Goal: Task Accomplishment & Management: Complete application form

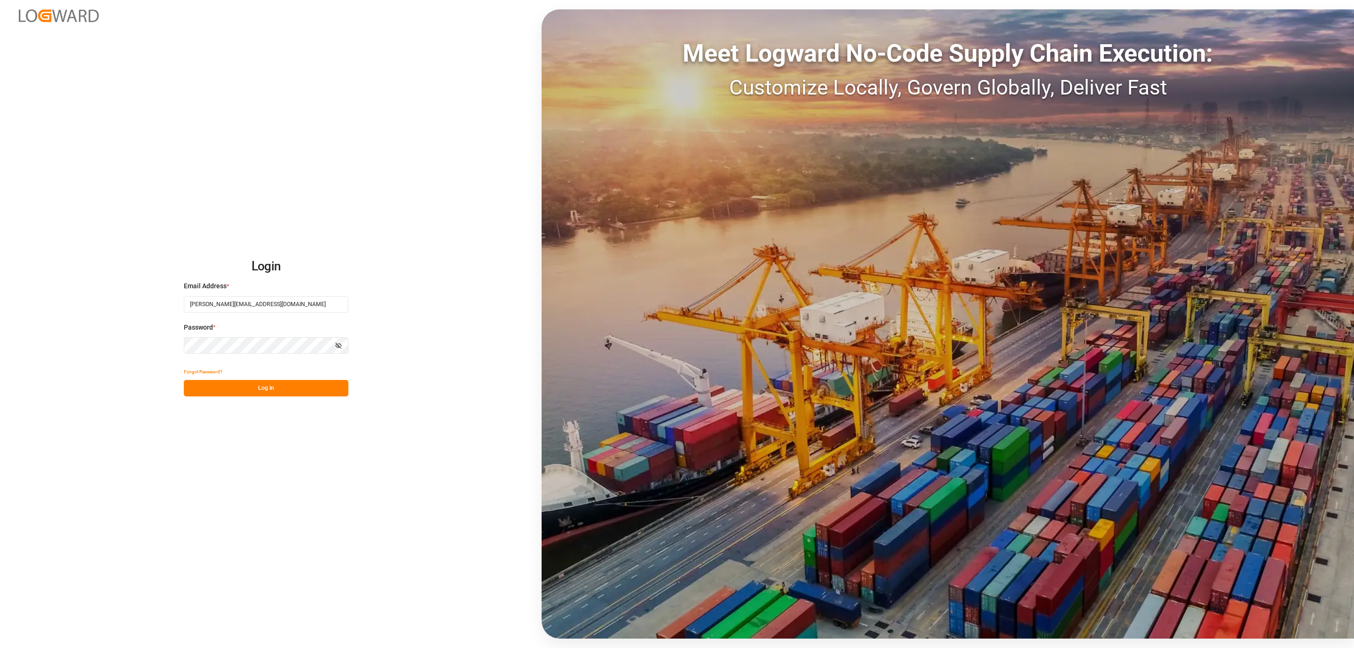
click at [286, 382] on button "Log In" at bounding box center [266, 388] width 165 height 16
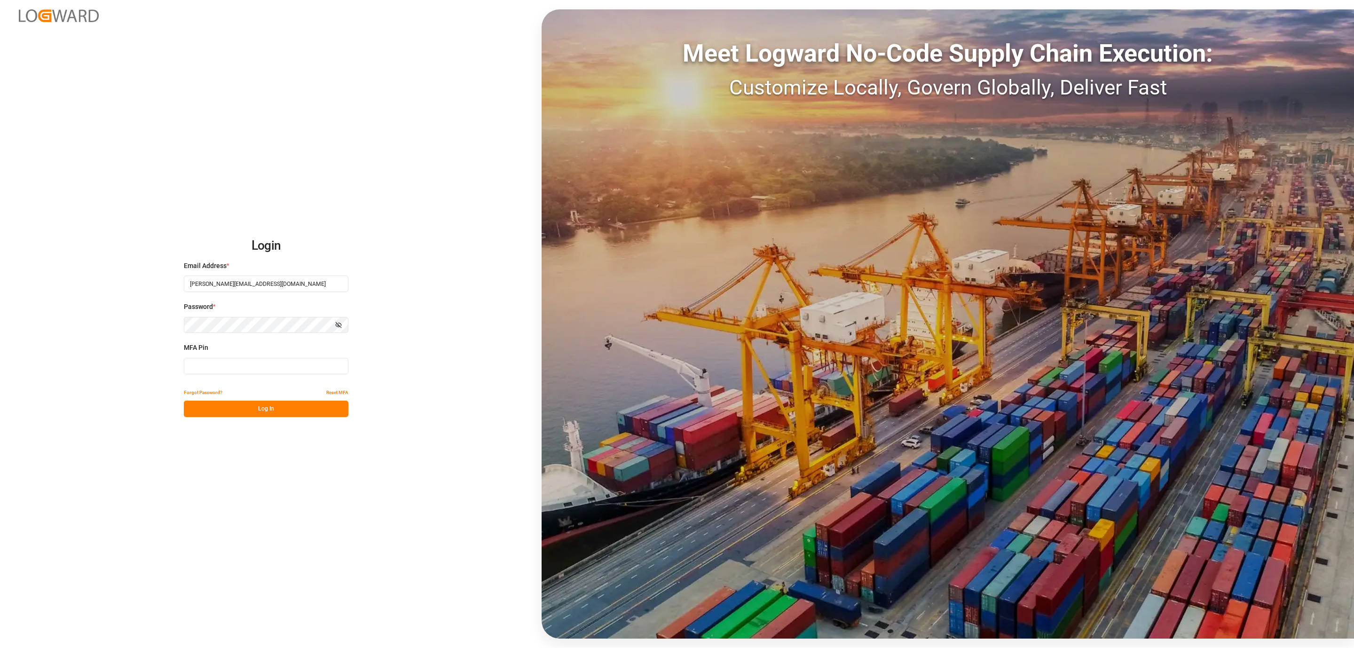
click at [277, 370] on input at bounding box center [266, 366] width 165 height 16
type input "276015"
click at [278, 404] on button "Log In" at bounding box center [266, 409] width 165 height 16
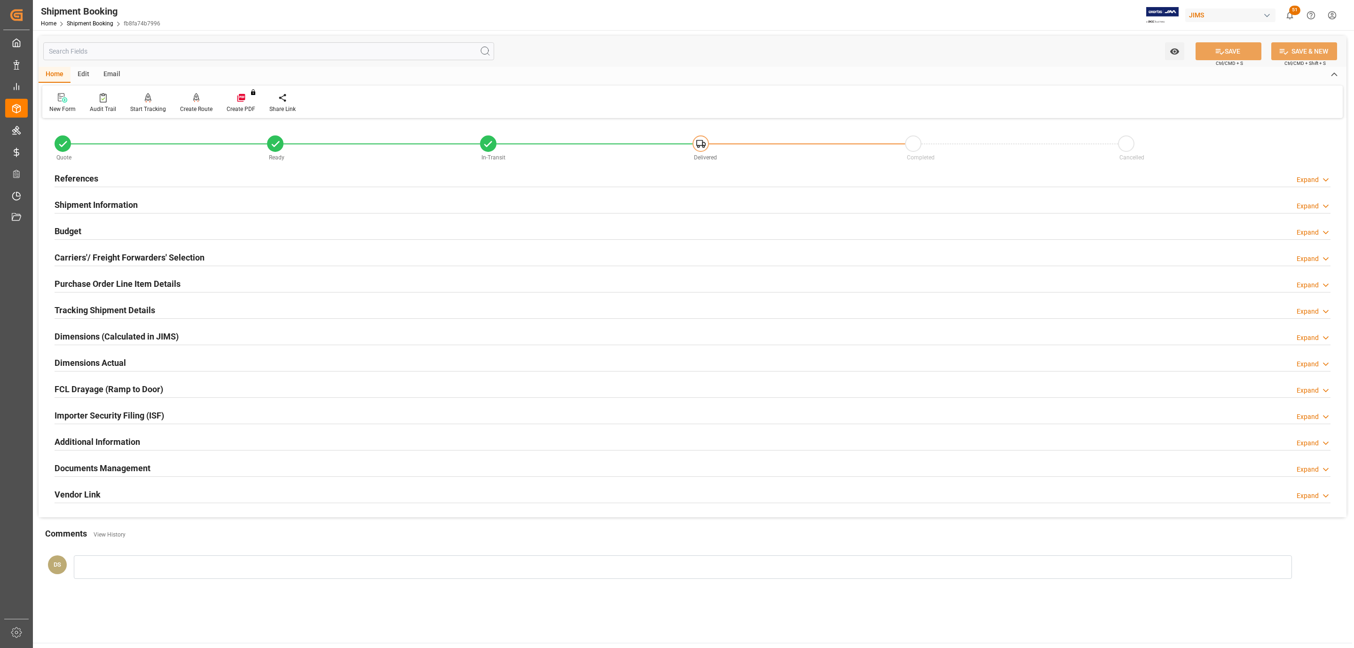
click at [166, 251] on div "Carriers'/ Freight Forwarders' Selection" at bounding box center [130, 257] width 150 height 18
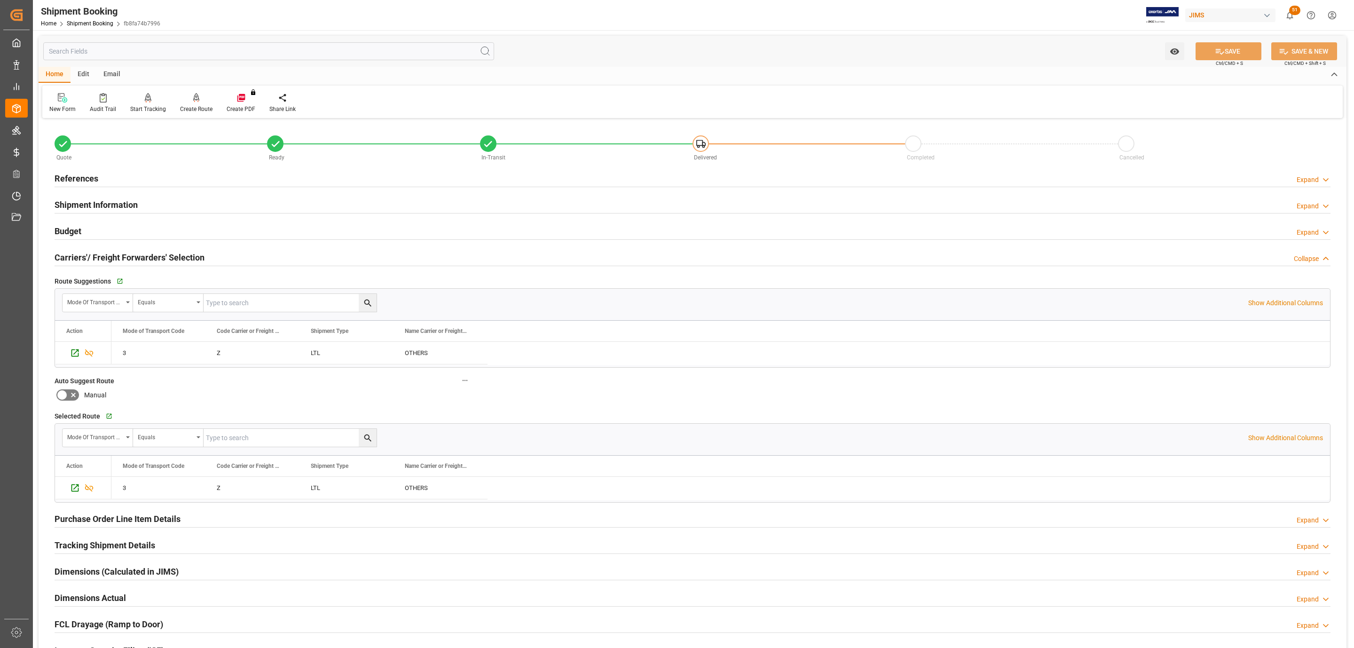
click at [133, 233] on div "Budget Expand" at bounding box center [693, 230] width 1276 height 18
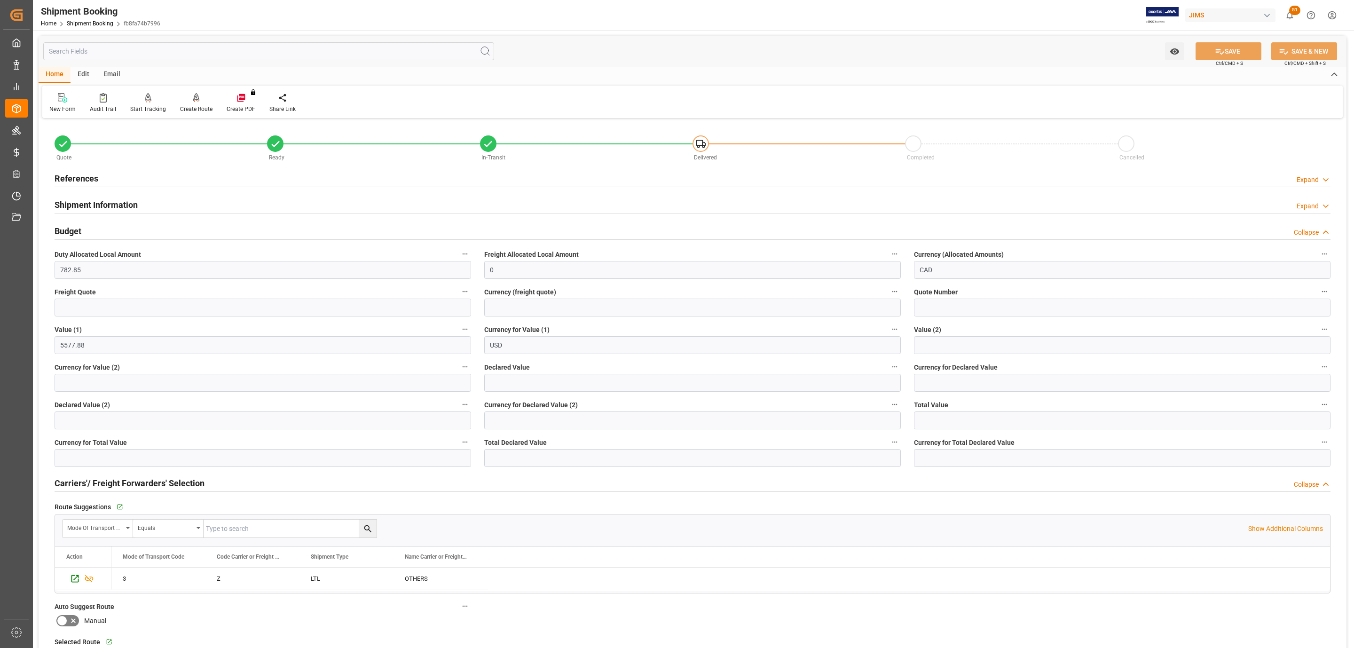
click at [133, 233] on div "Budget Collapse" at bounding box center [693, 230] width 1276 height 18
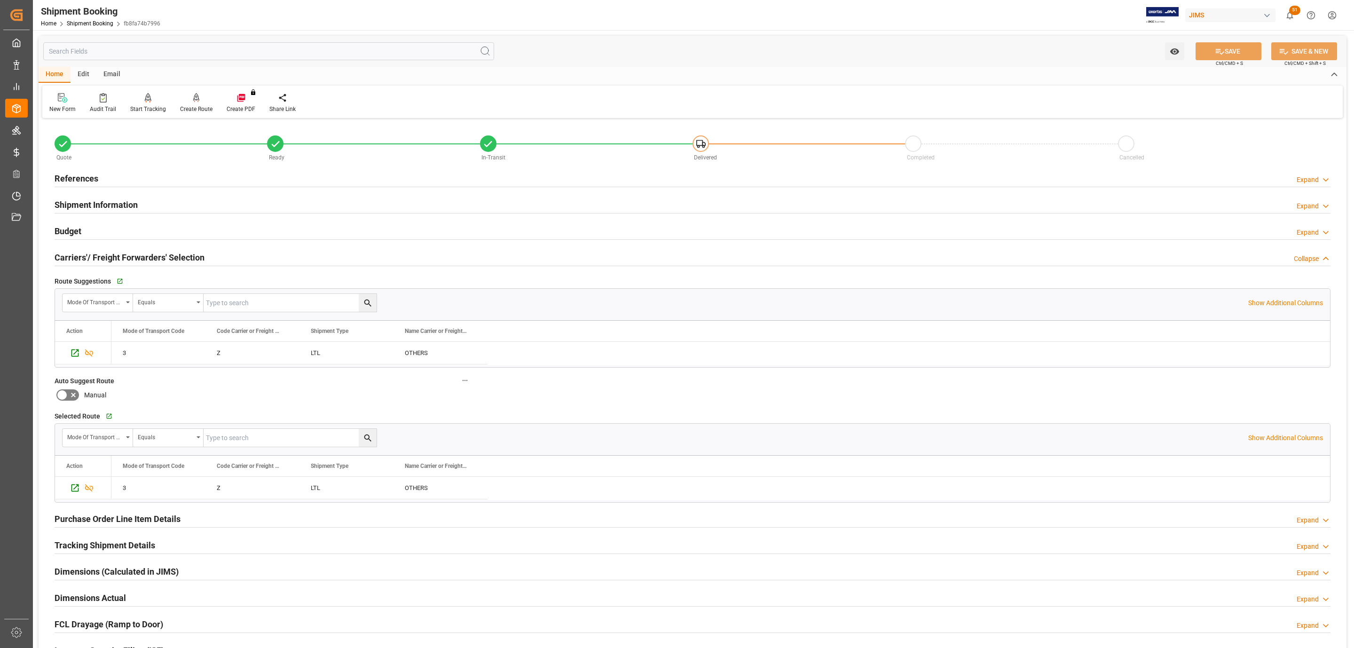
click at [149, 216] on div "Shipment Information Expand" at bounding box center [692, 205] width 1289 height 26
click at [151, 209] on div "Shipment Information Expand" at bounding box center [693, 204] width 1276 height 18
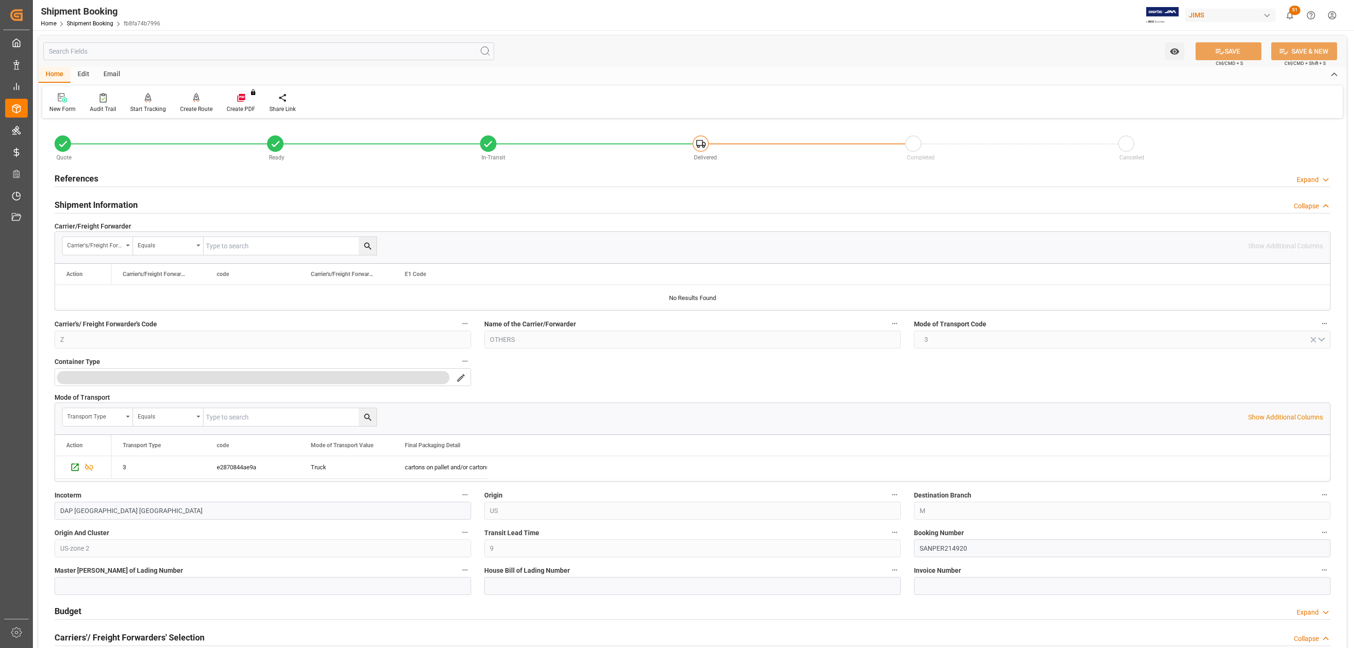
click at [151, 209] on div "Shipment Information Collapse" at bounding box center [693, 204] width 1276 height 18
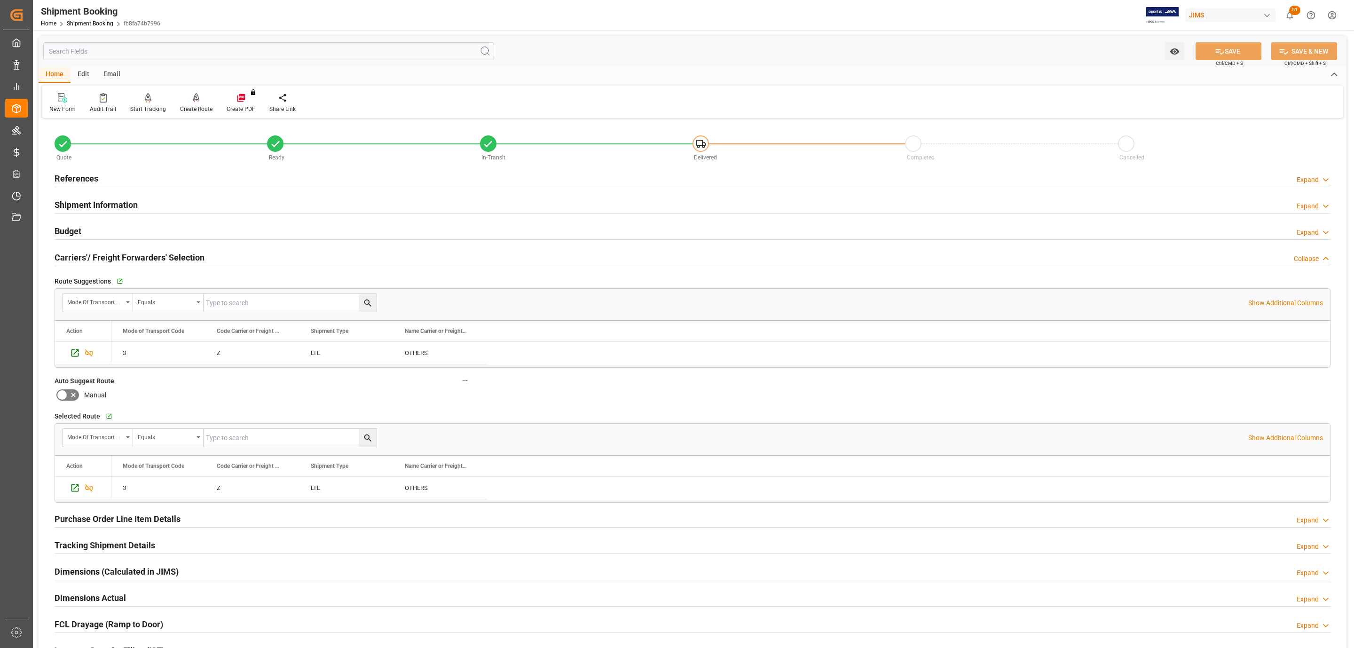
click at [145, 176] on div "References Expand" at bounding box center [693, 178] width 1276 height 18
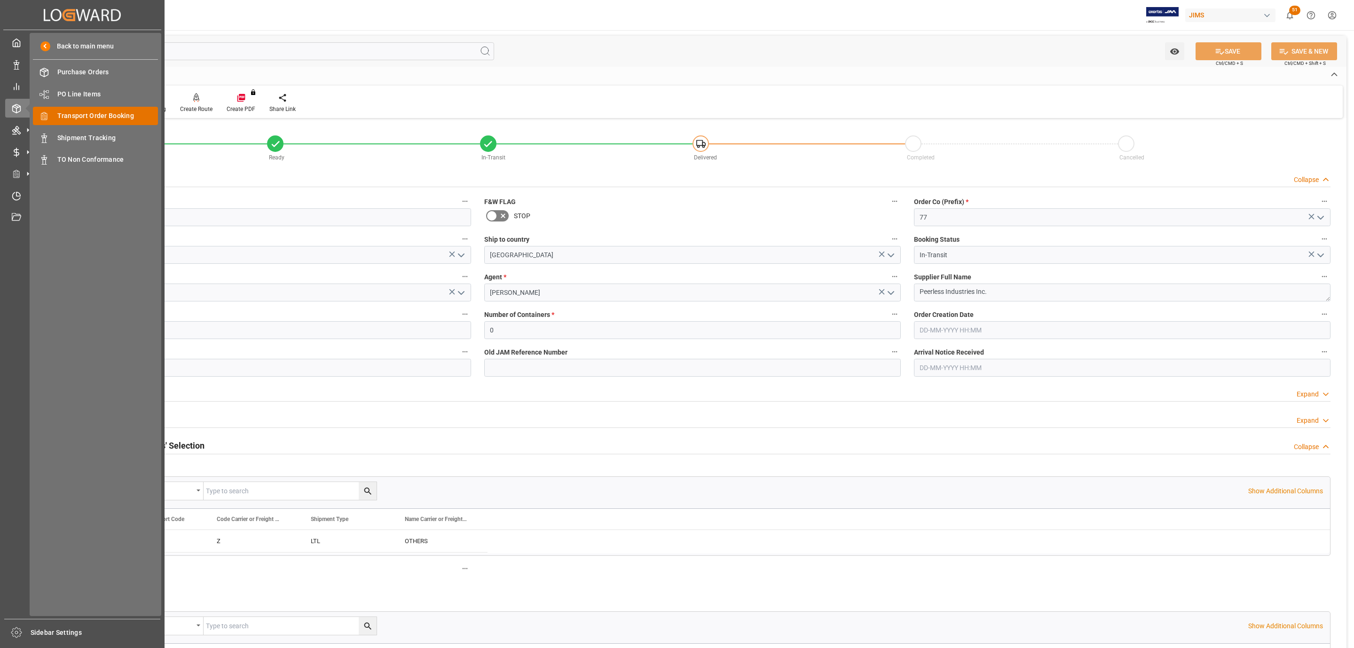
click at [116, 113] on span "Transport Order Booking" at bounding box center [107, 116] width 101 height 10
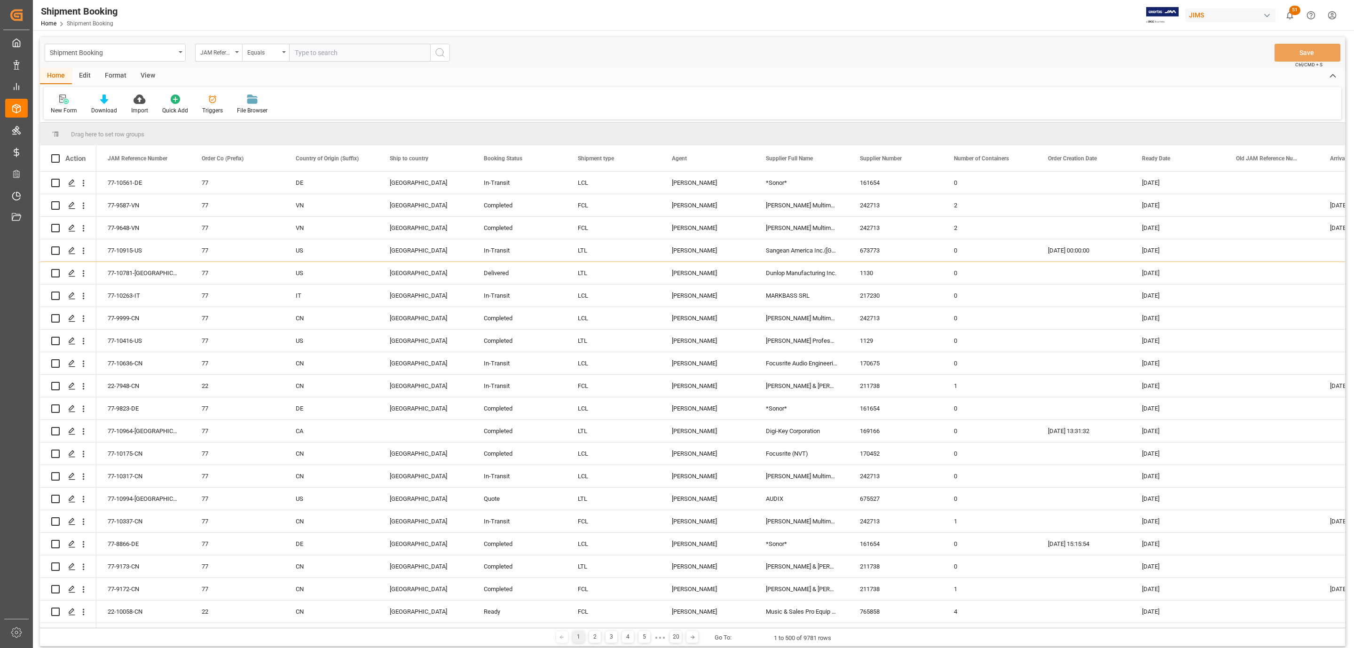
click at [55, 106] on div "New Form" at bounding box center [64, 110] width 26 height 8
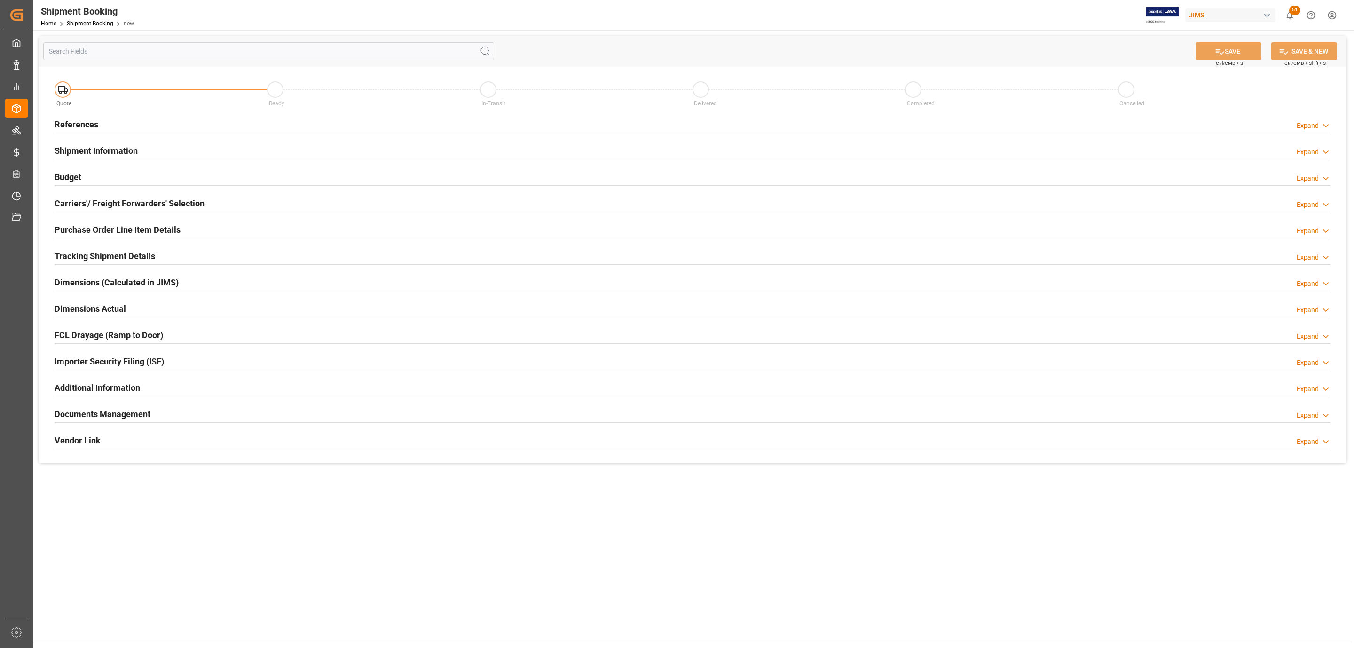
click at [109, 120] on div "References Expand" at bounding box center [693, 124] width 1276 height 18
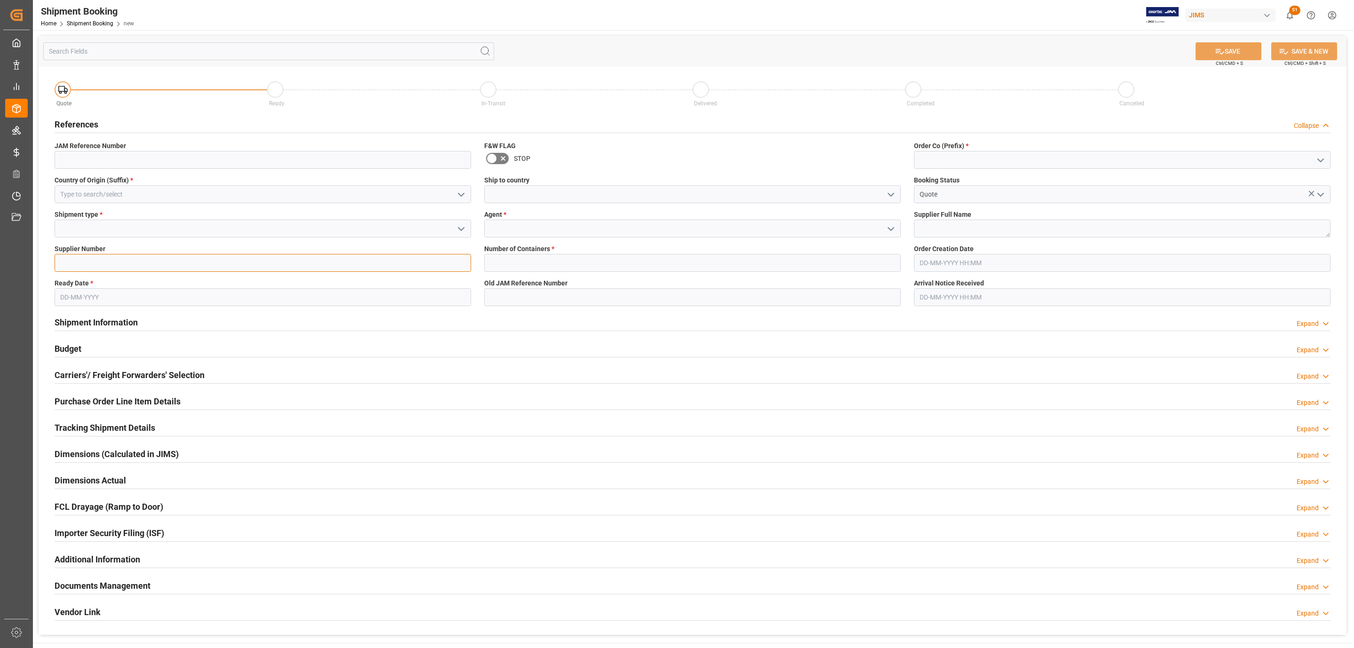
paste input "181969"
type input "181969"
click at [933, 221] on textarea at bounding box center [1122, 229] width 417 height 18
paste textarea "Peerless Industries Inc."
type textarea "Peerless Industries Inc."
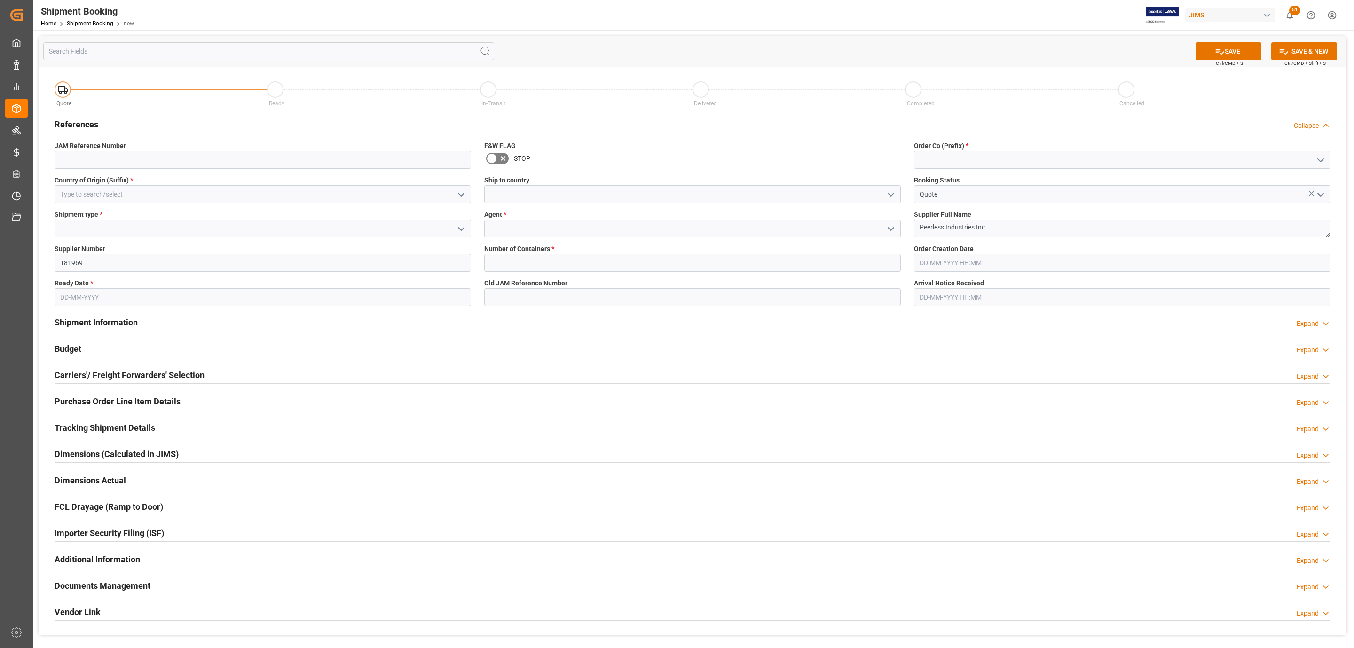
click at [1320, 157] on icon "open menu" at bounding box center [1320, 160] width 11 height 11
click at [955, 198] on div "77" at bounding box center [1123, 201] width 416 height 21
type input "77"
click at [885, 192] on icon "open menu" at bounding box center [890, 194] width 11 height 11
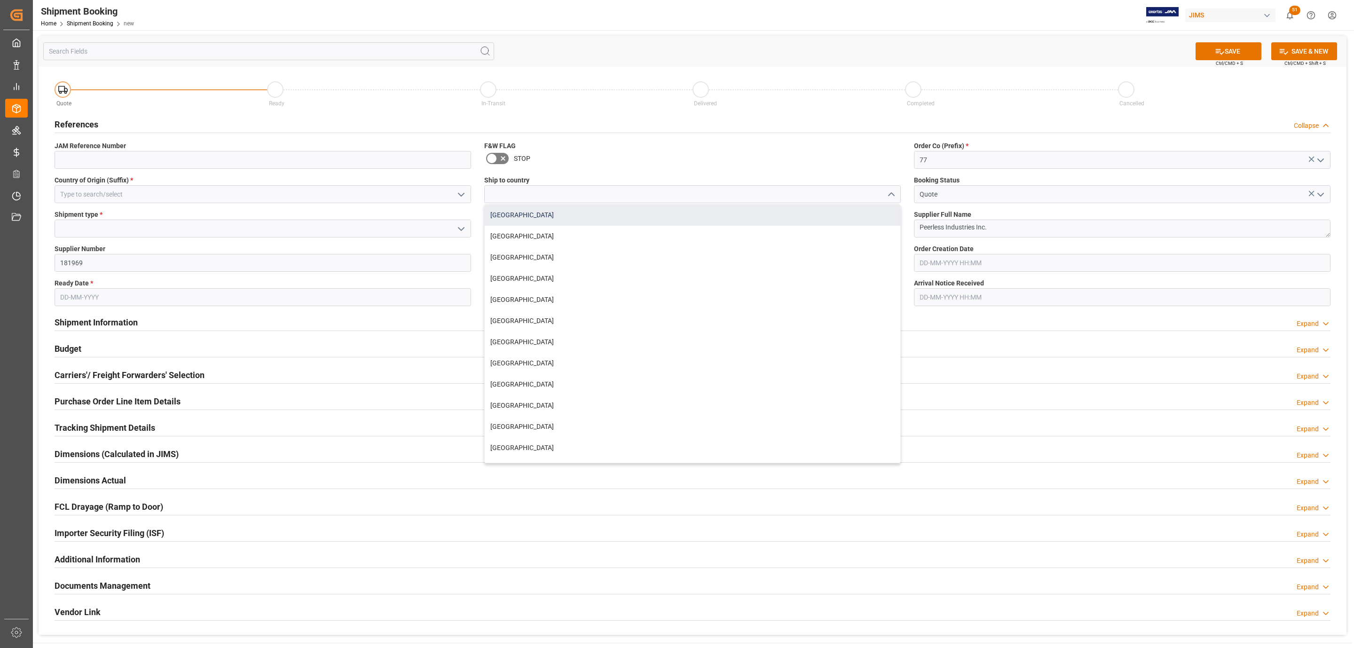
click at [641, 207] on div "[GEOGRAPHIC_DATA]" at bounding box center [693, 215] width 416 height 21
type input "[GEOGRAPHIC_DATA]"
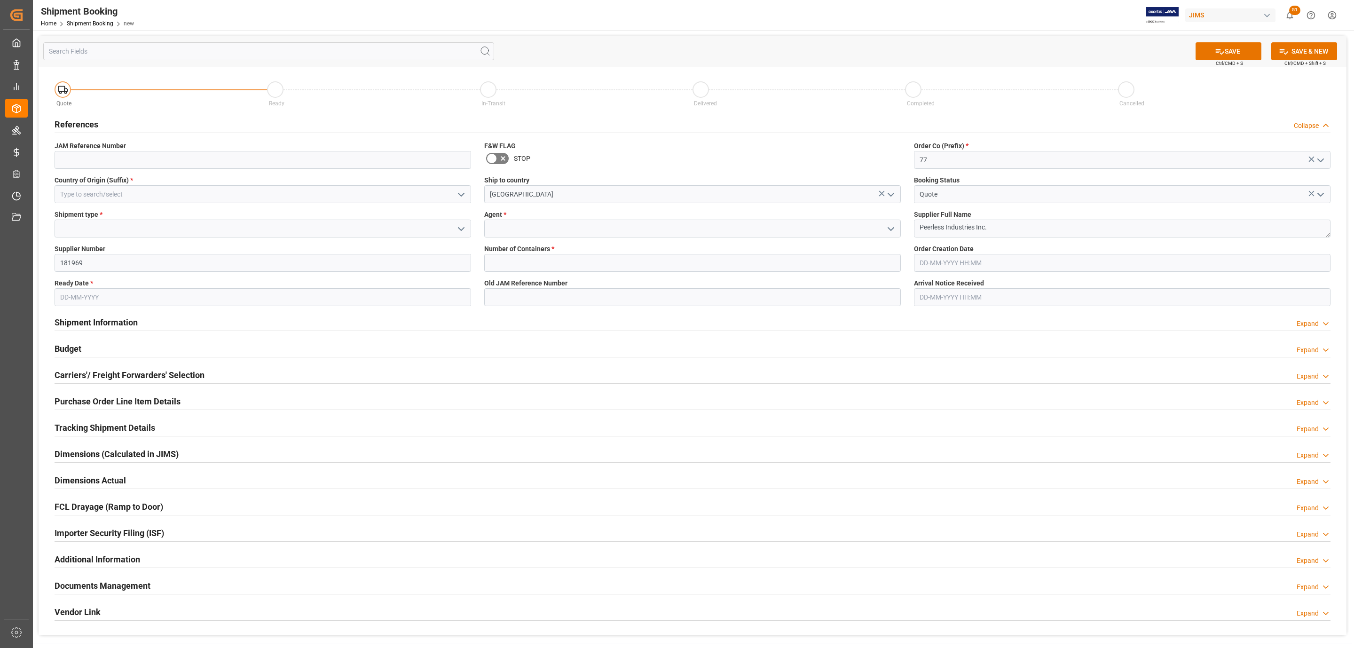
click at [889, 227] on icon "open menu" at bounding box center [890, 228] width 11 height 11
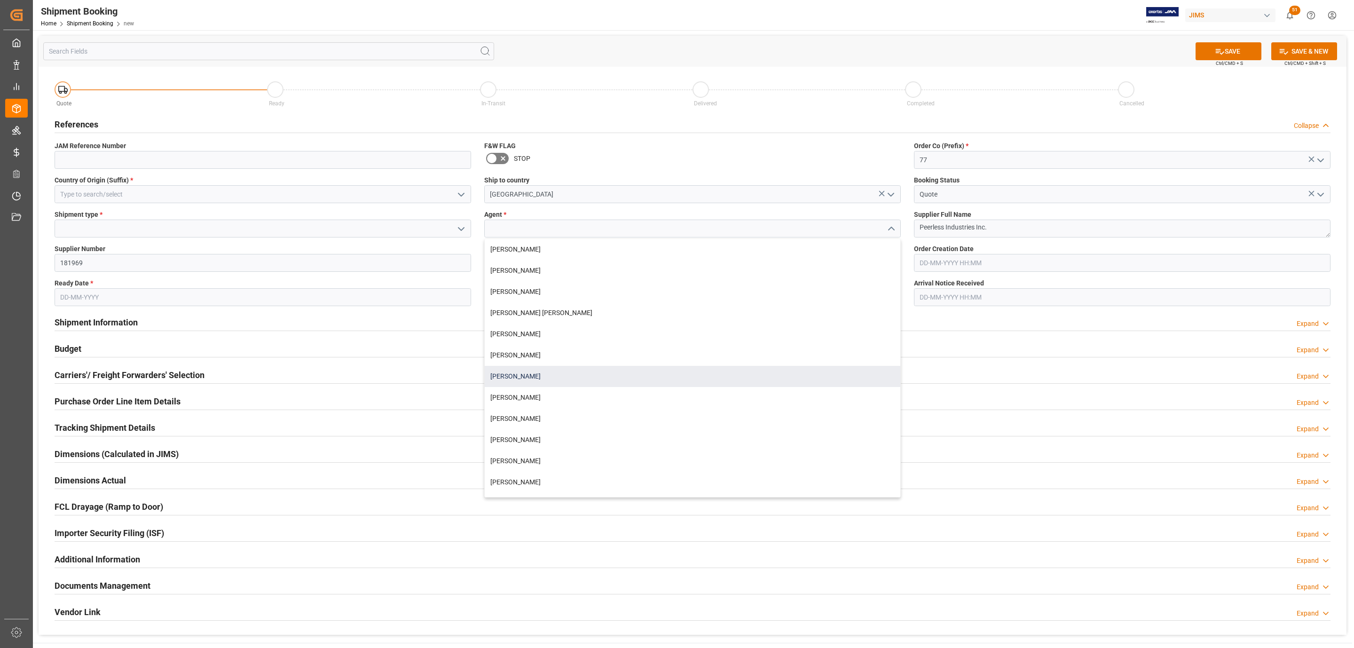
click at [538, 378] on div "[PERSON_NAME]" at bounding box center [693, 376] width 416 height 21
type input "[PERSON_NAME]"
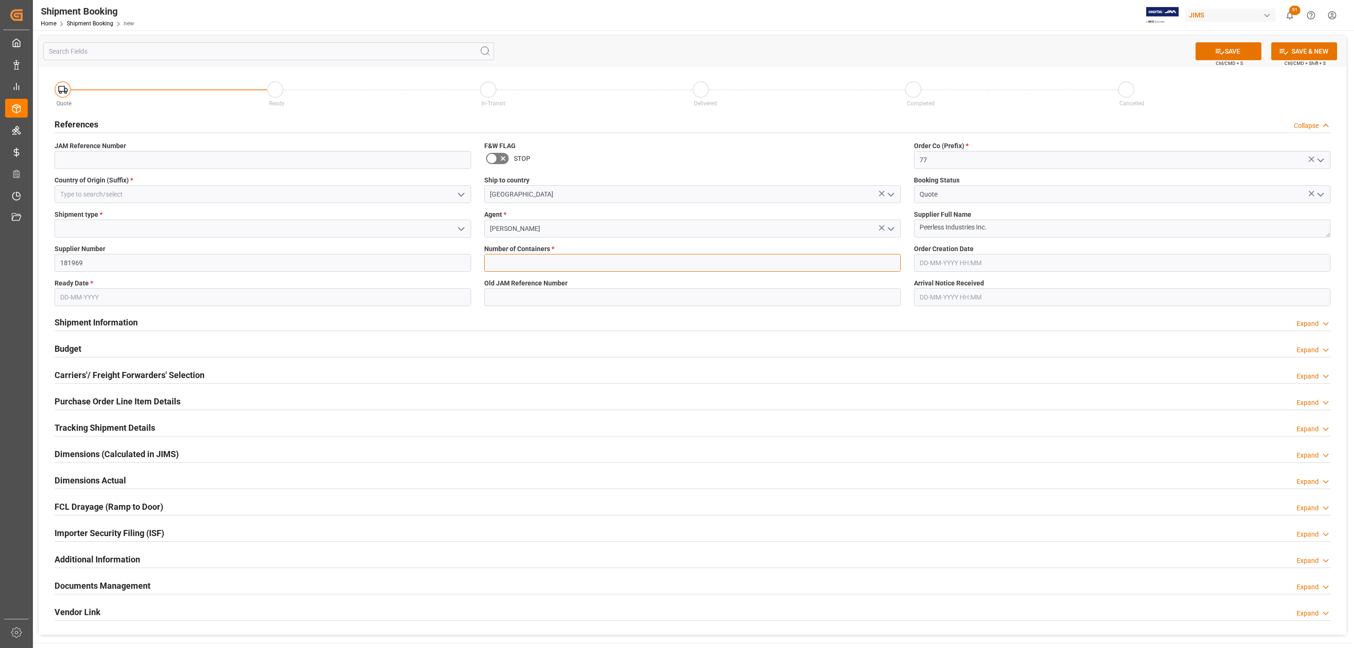
click at [487, 256] on input "text" at bounding box center [692, 263] width 417 height 18
type input "0"
click at [87, 299] on input "text" at bounding box center [263, 297] width 417 height 18
click at [98, 311] on div "Previous Month Next Month [DATE] Mo Tu We Th Fr Sa Su 1 2 3 4 5 6 7 8 9 10 11 1…" at bounding box center [122, 375] width 135 height 129
click at [66, 389] on span "15" at bounding box center [66, 391] width 6 height 7
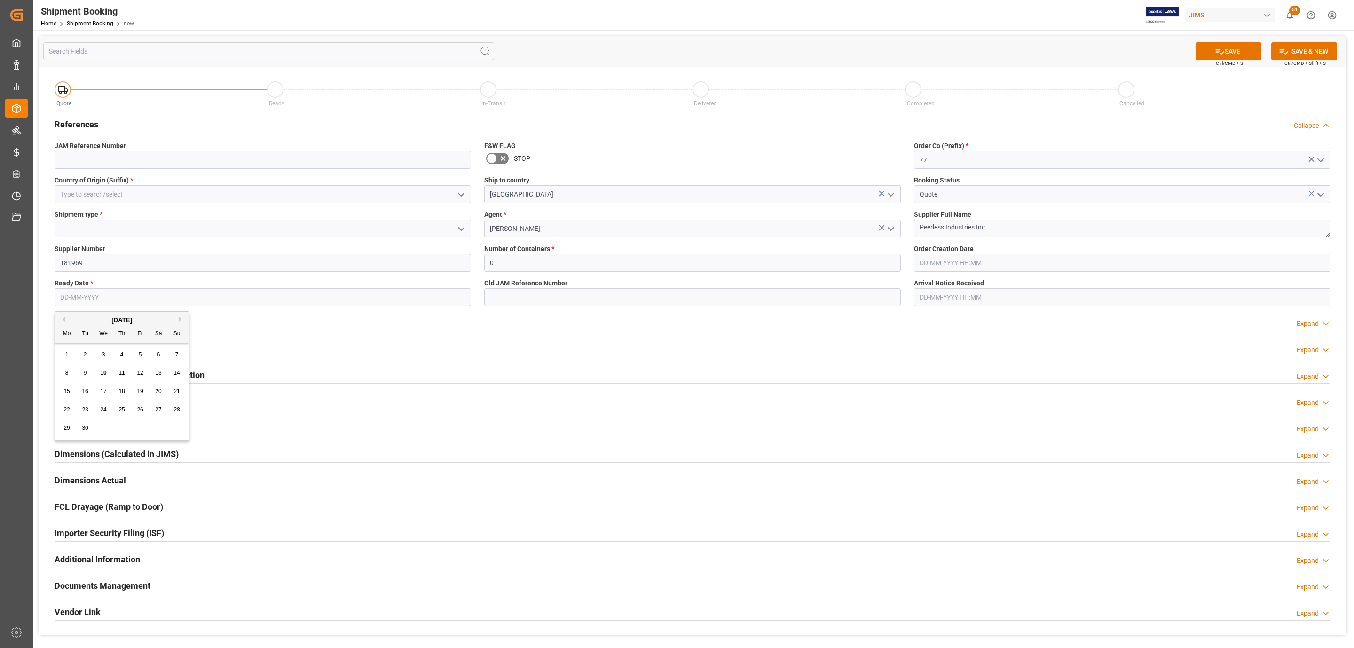
type input "[DATE]"
click at [95, 227] on input at bounding box center [263, 229] width 417 height 18
click at [462, 229] on polyline "open menu" at bounding box center [461, 229] width 6 height 3
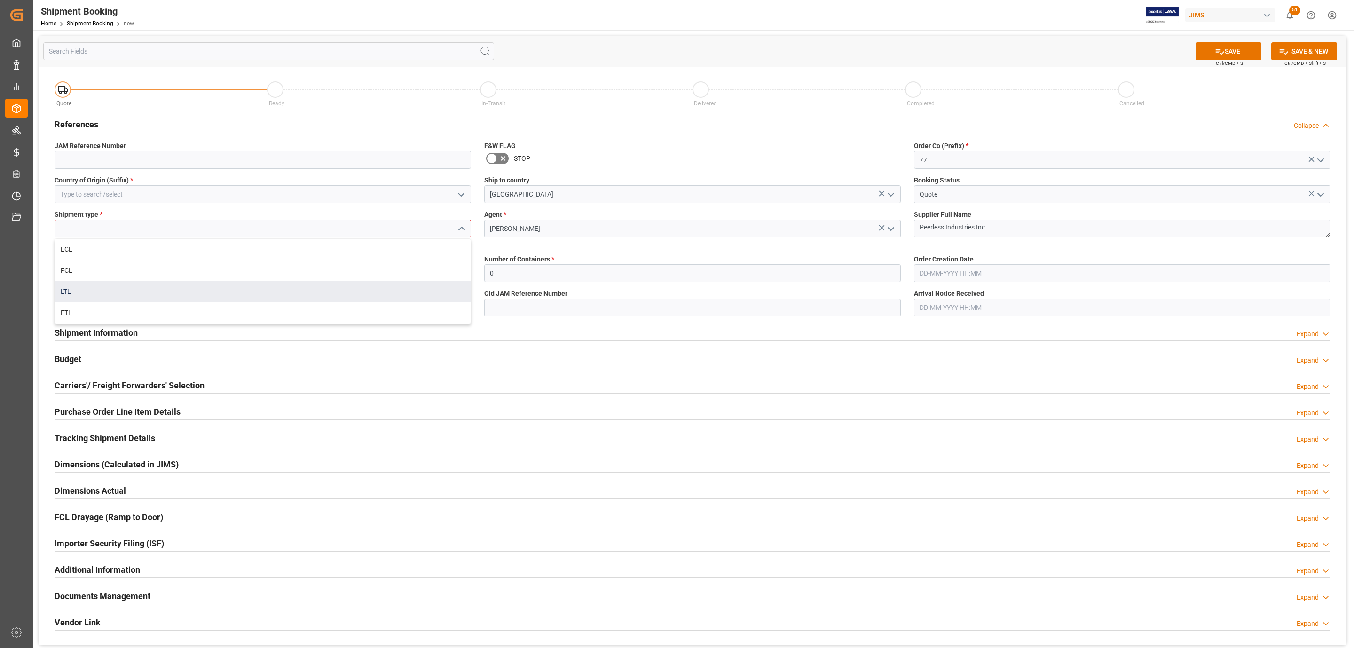
drag, startPoint x: 170, startPoint y: 281, endPoint x: 160, endPoint y: 288, distance: 12.4
click at [160, 288] on div "LCL FCL LTL FTL" at bounding box center [263, 281] width 416 height 85
click at [160, 288] on div "LTL" at bounding box center [263, 291] width 416 height 21
type input "LTL"
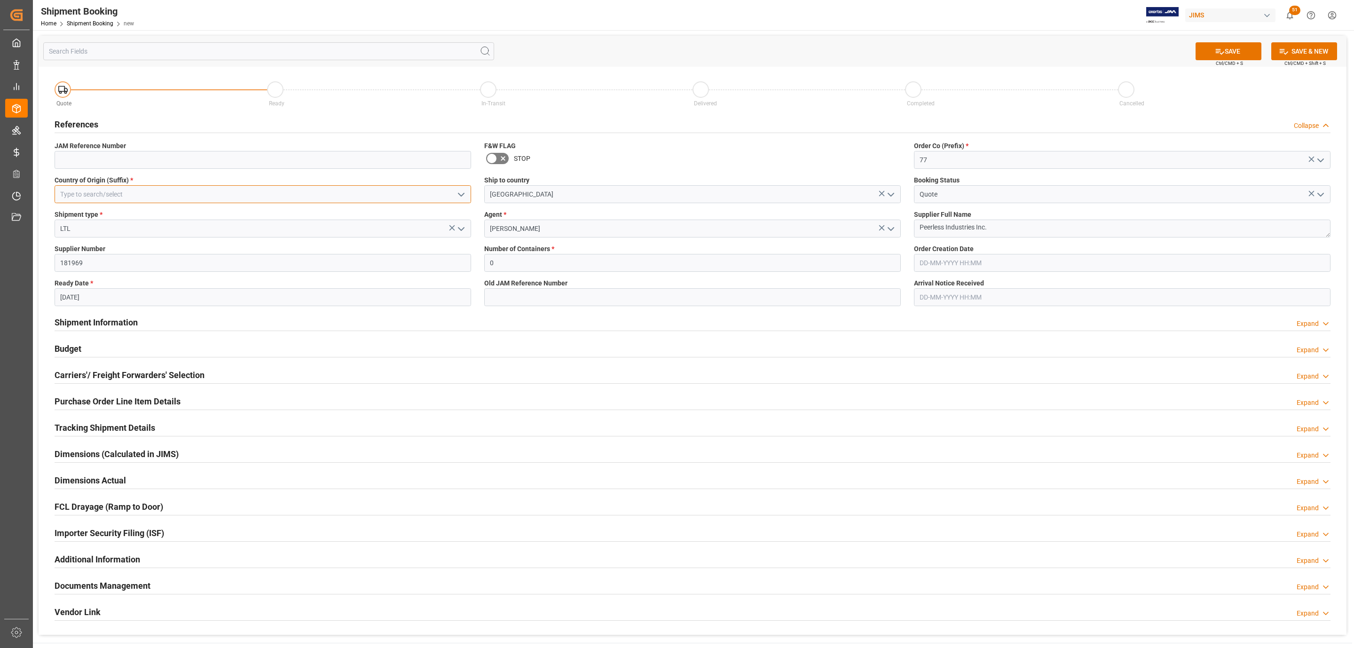
click at [353, 193] on input at bounding box center [263, 194] width 417 height 18
click at [316, 210] on div "US" at bounding box center [263, 215] width 416 height 21
type input "US"
click at [1235, 49] on button "SAVE" at bounding box center [1229, 51] width 66 height 18
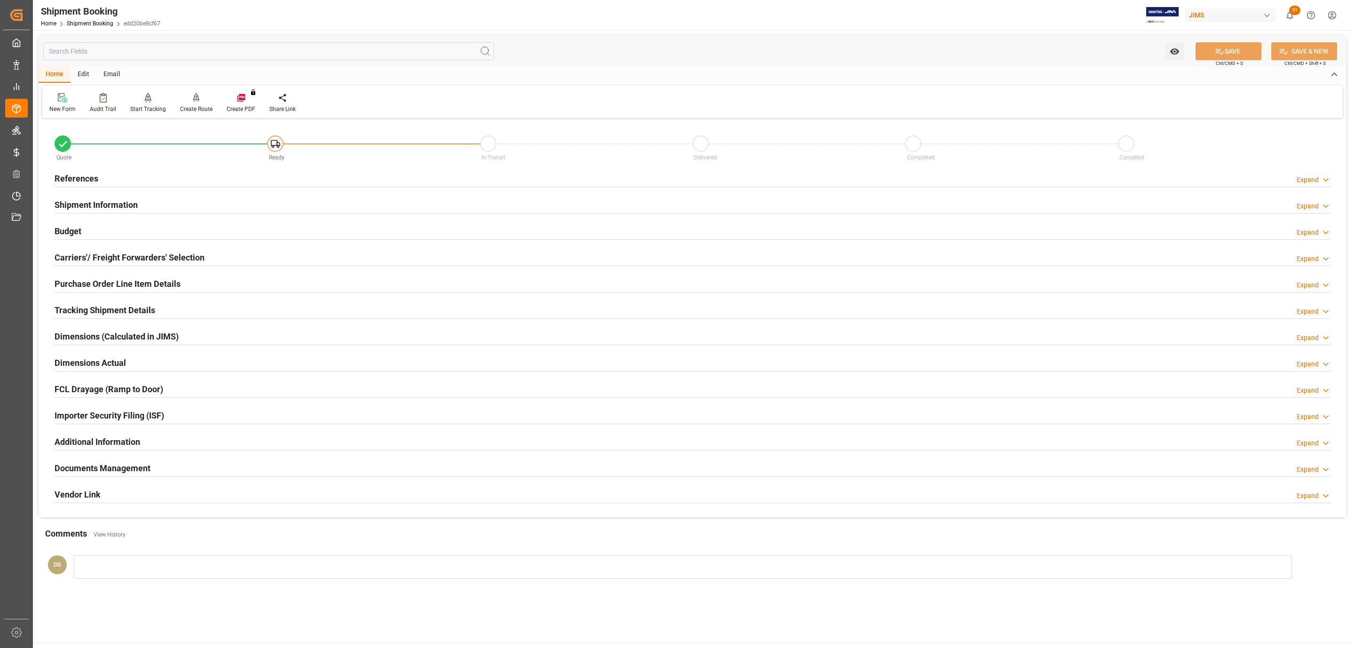
click at [148, 188] on div "References Expand" at bounding box center [692, 179] width 1289 height 26
click at [148, 182] on div "References Expand" at bounding box center [693, 178] width 1276 height 18
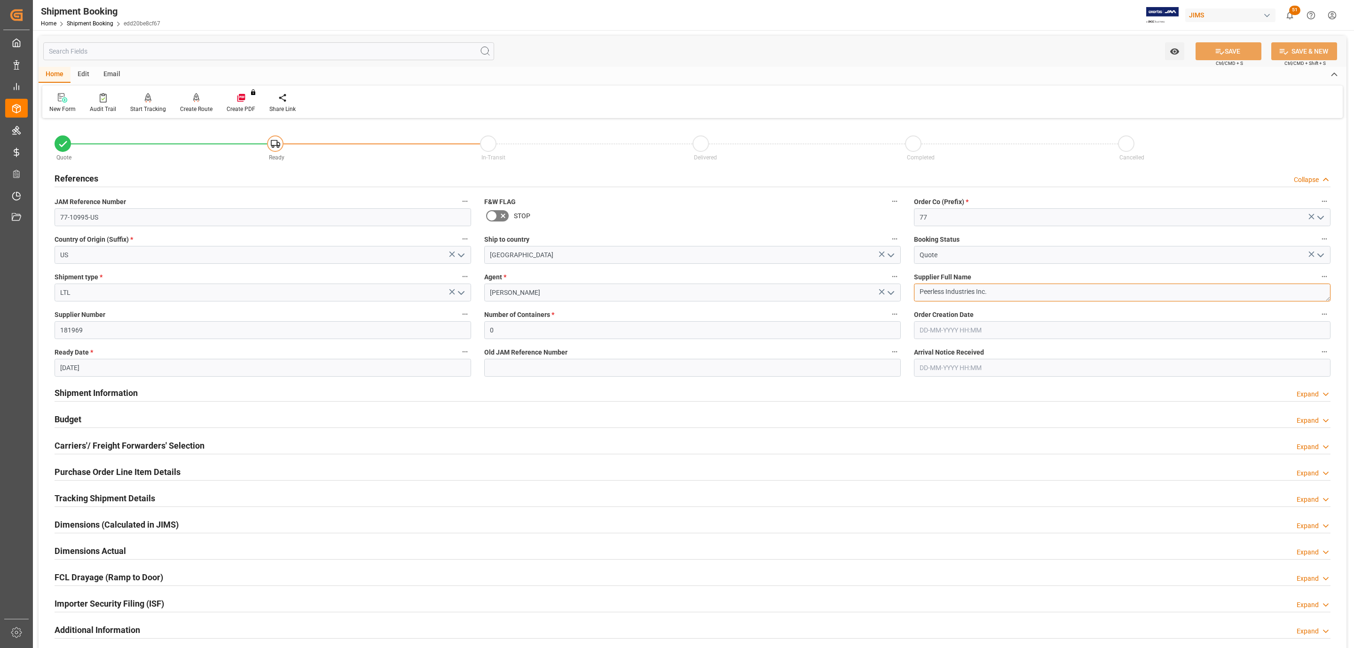
click at [974, 292] on textarea "Peerless Industries Inc." at bounding box center [1122, 293] width 417 height 18
click at [116, 219] on input "77-10995-US" at bounding box center [263, 217] width 417 height 18
click at [115, 219] on input "77-10995-US" at bounding box center [263, 217] width 417 height 18
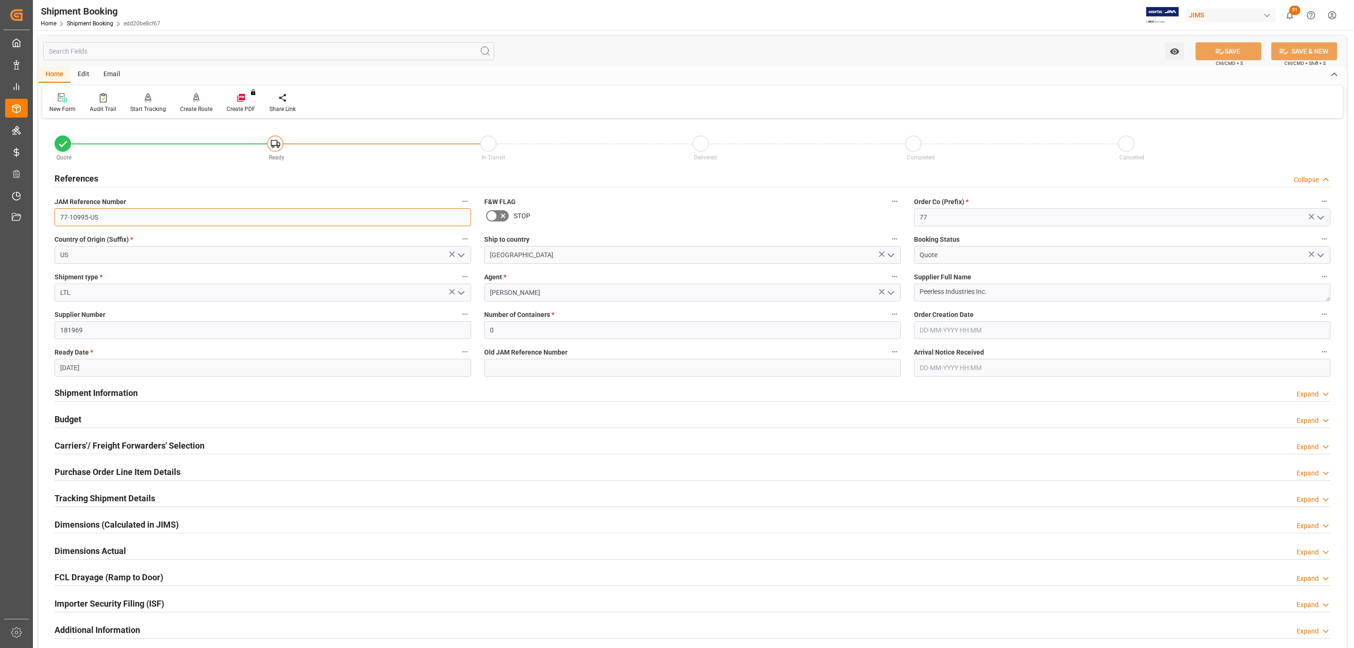
click at [115, 219] on input "77-10995-US" at bounding box center [263, 217] width 417 height 18
